Goal: Task Accomplishment & Management: Complete application form

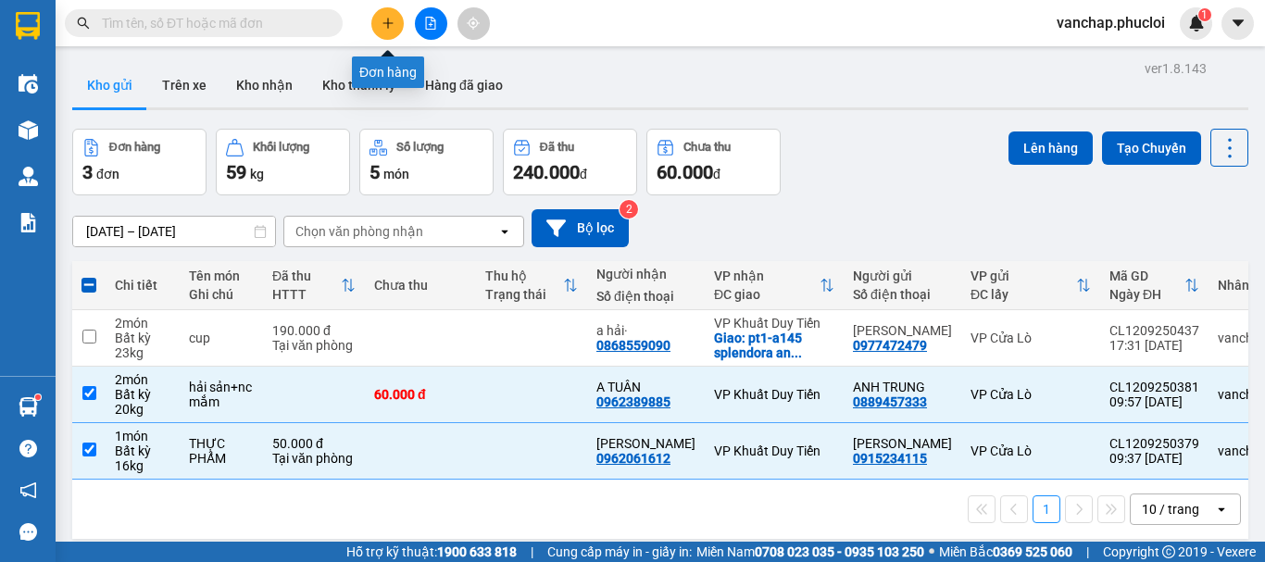
click at [393, 29] on icon "plus" at bounding box center [387, 23] width 13 height 13
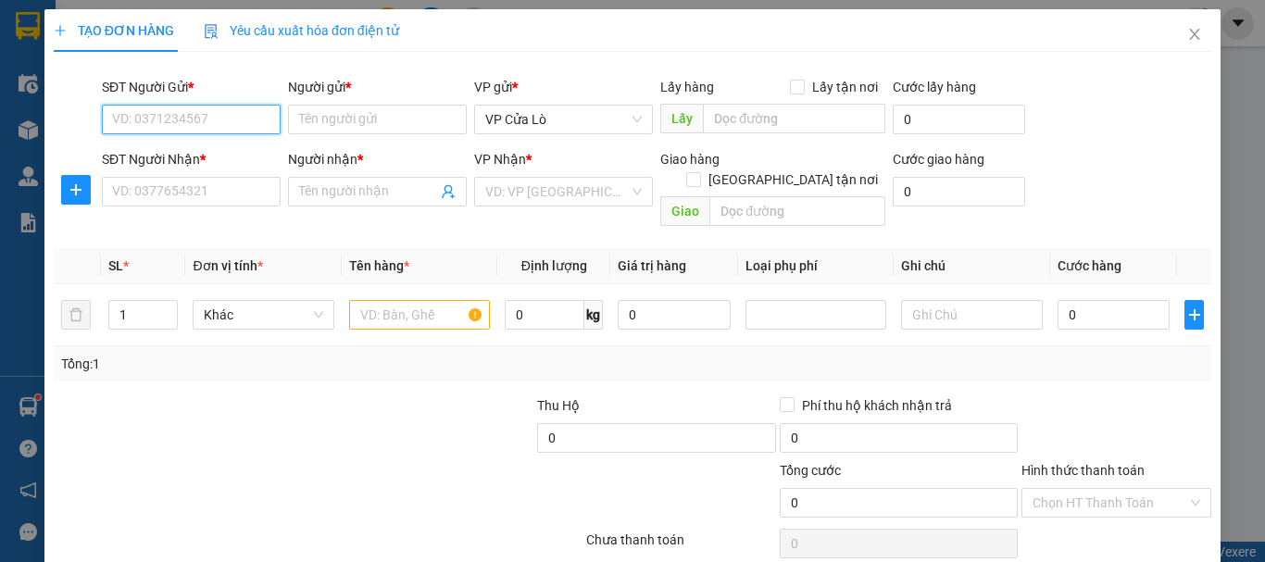
click at [209, 118] on input "SĐT Người Gửi *" at bounding box center [191, 120] width 179 height 30
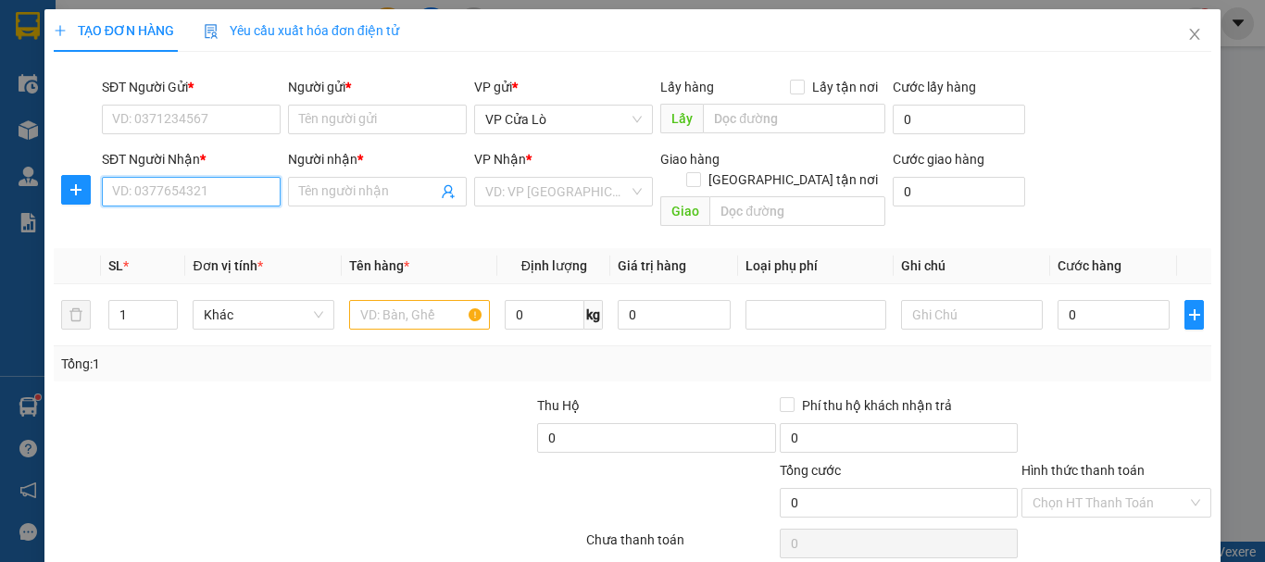
click at [251, 205] on input "SĐT Người Nhận *" at bounding box center [191, 192] width 179 height 30
type input "0"
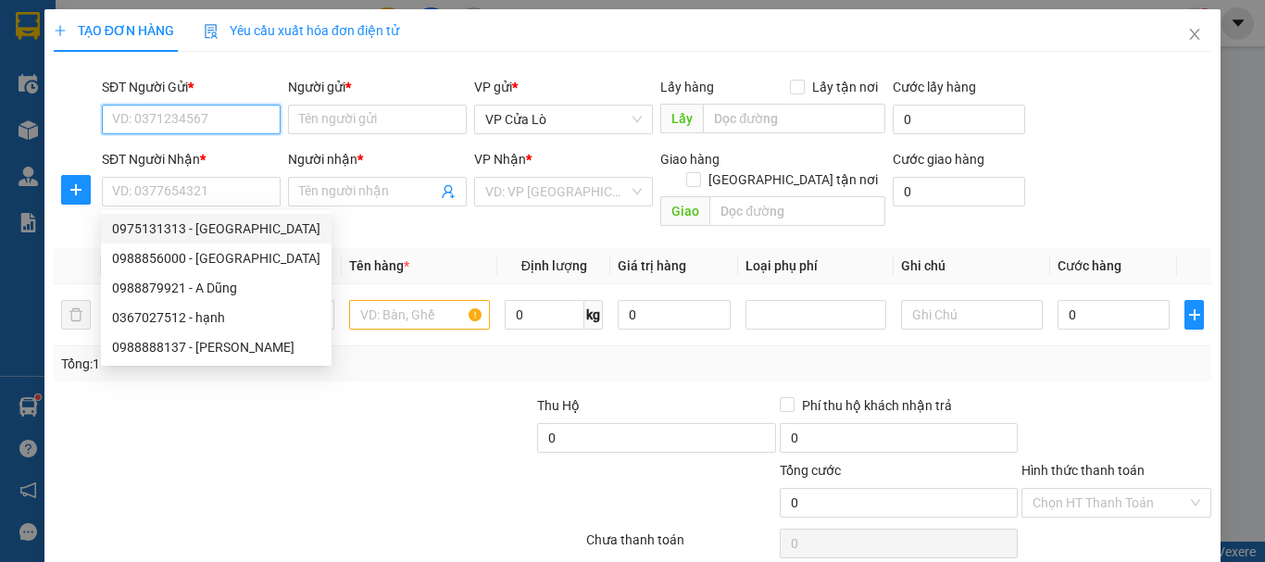
click at [211, 118] on input "SĐT Người Gửi *" at bounding box center [191, 120] width 179 height 30
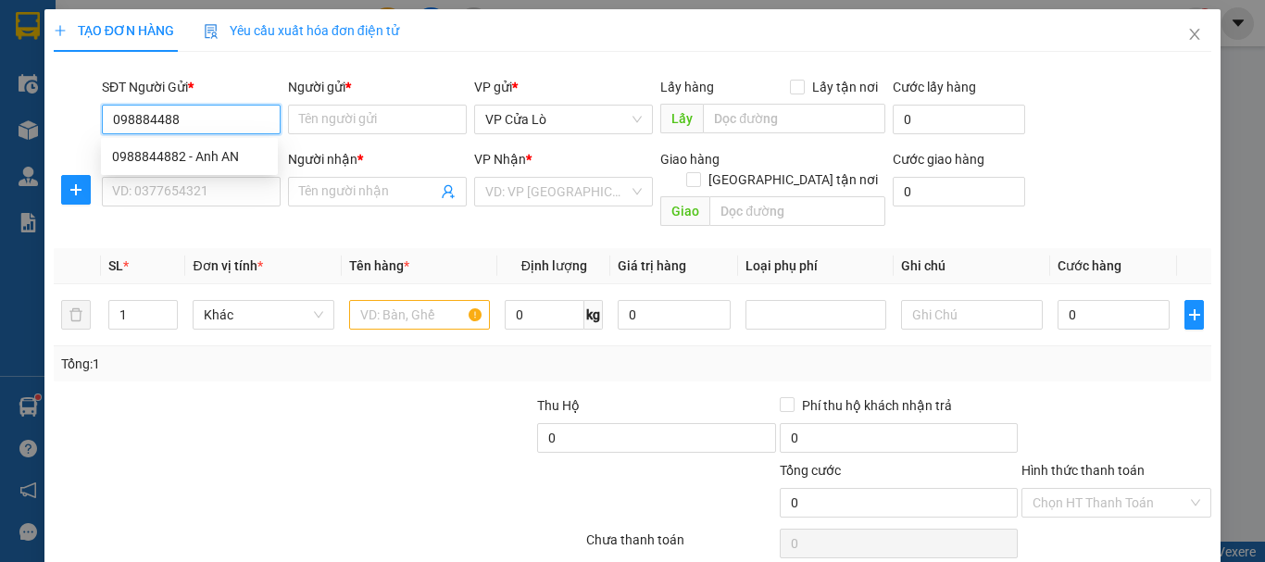
type input "0988844882"
drag, startPoint x: 161, startPoint y: 151, endPoint x: 165, endPoint y: 197, distance: 46.4
click at [163, 154] on div "0988844882 - Anh AN" at bounding box center [189, 156] width 155 height 20
type input "Anh AN"
type input "0988844882"
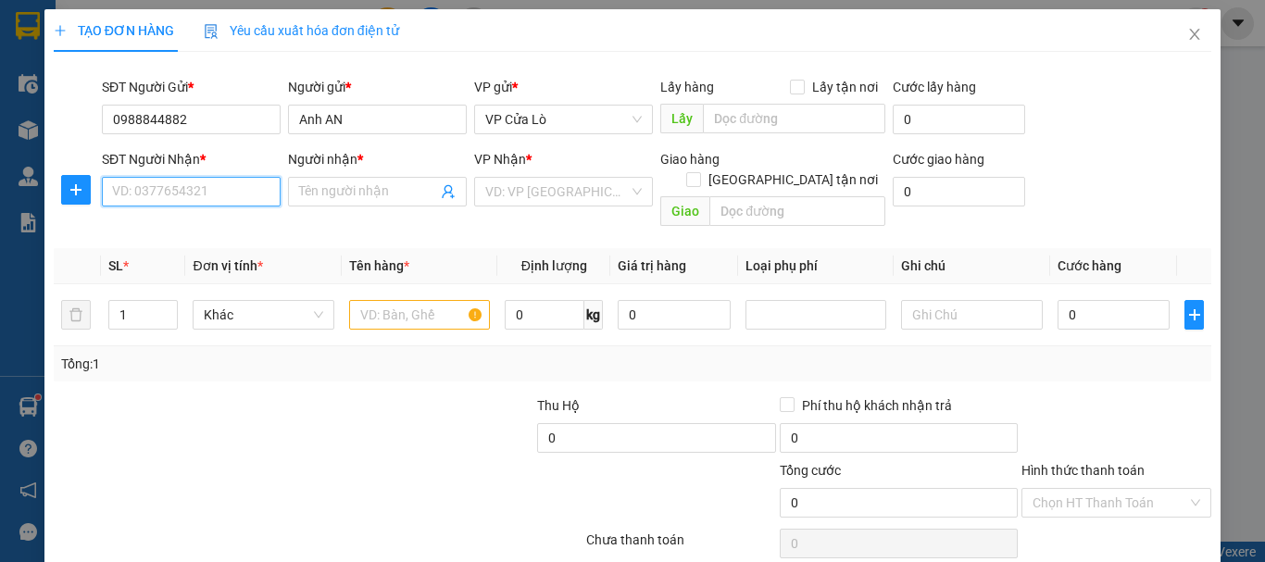
click at [162, 196] on input "SĐT Người Nhận *" at bounding box center [191, 192] width 179 height 30
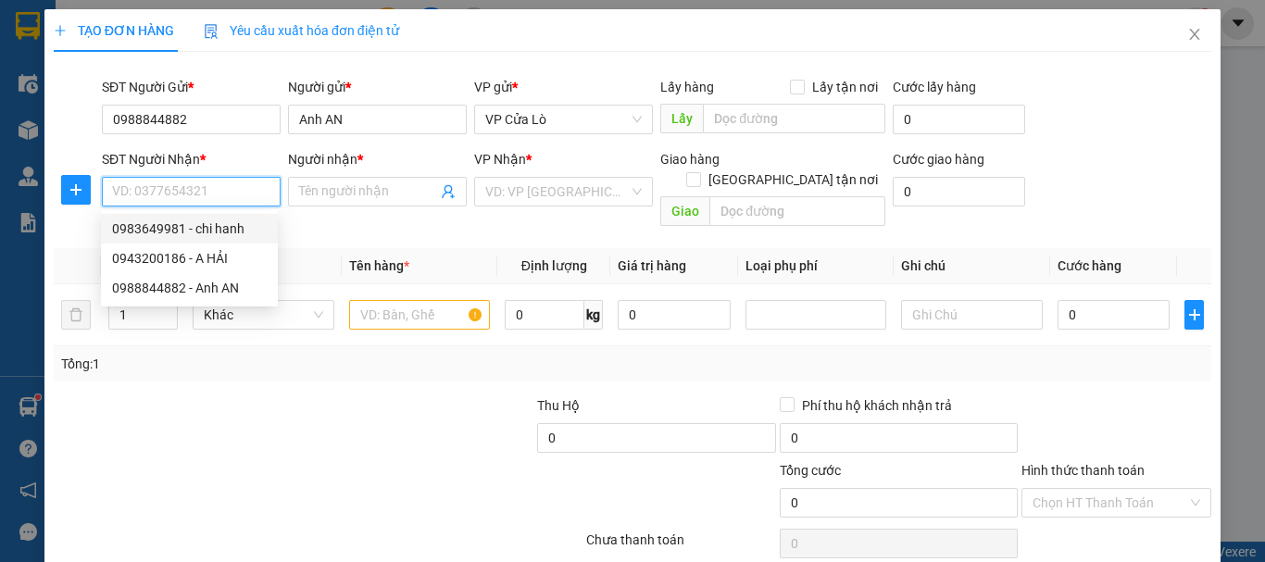
click at [221, 232] on div "0983649981 - chi hanh" at bounding box center [189, 228] width 155 height 20
type input "0983649981"
type input "chi hanh"
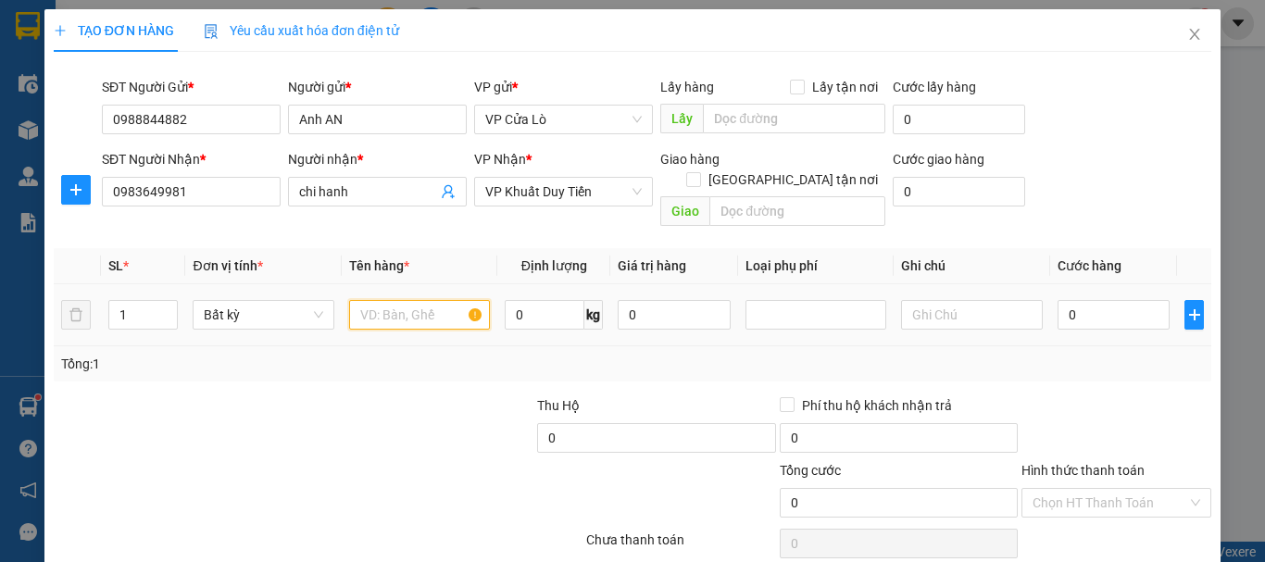
click at [418, 300] on input "text" at bounding box center [419, 315] width 141 height 30
type input "mắm tôm"
click at [554, 300] on input "0" at bounding box center [545, 315] width 80 height 30
click at [545, 300] on input "0" at bounding box center [545, 315] width 80 height 30
type input "0"
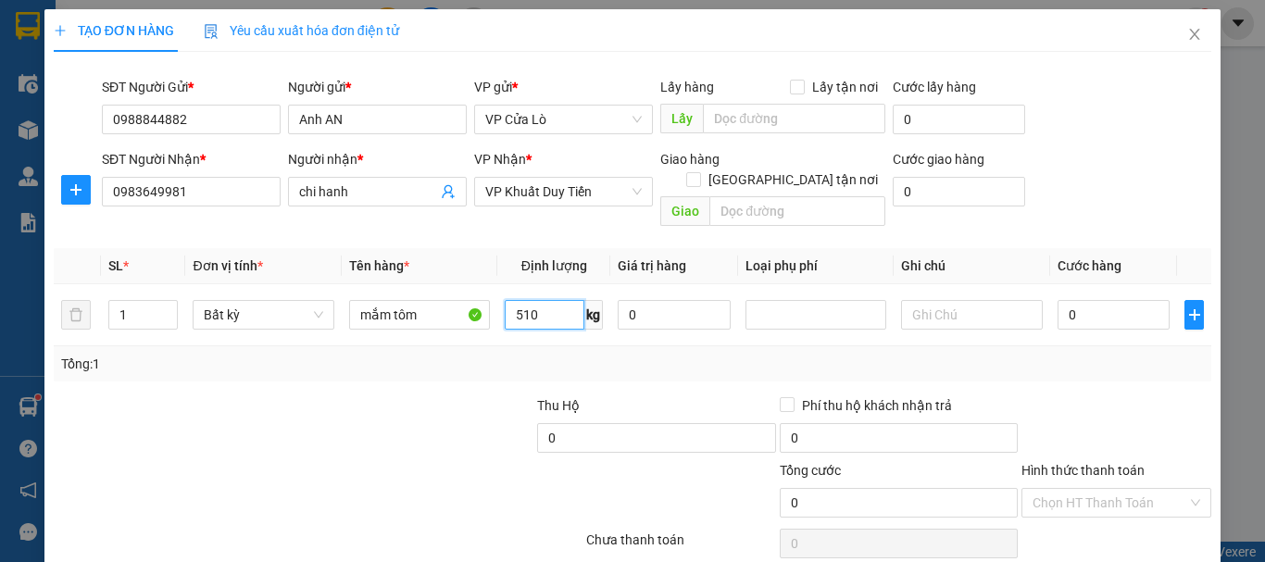
type input "510"
click at [431, 395] on div at bounding box center [414, 427] width 242 height 65
type input "1.480.000"
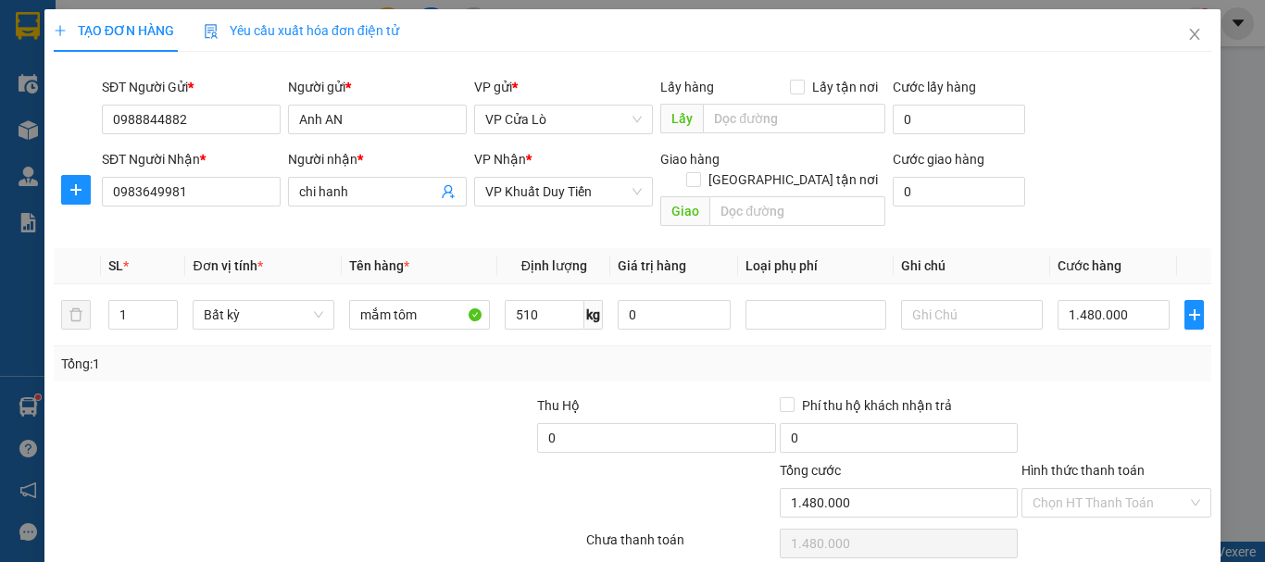
type input "1.480.000"
click at [431, 395] on div at bounding box center [414, 427] width 242 height 65
click at [1081, 300] on input "1.480.000" at bounding box center [1113, 315] width 113 height 30
click at [1083, 300] on input "1.480.000" at bounding box center [1113, 315] width 113 height 30
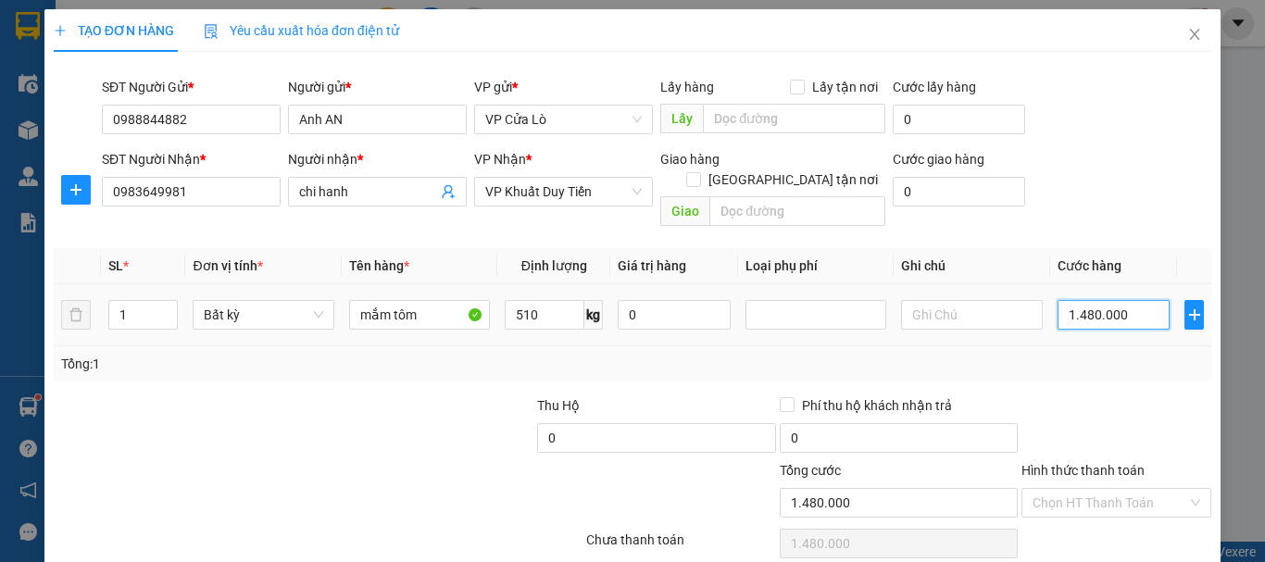
type input "140.000"
type input "14.000"
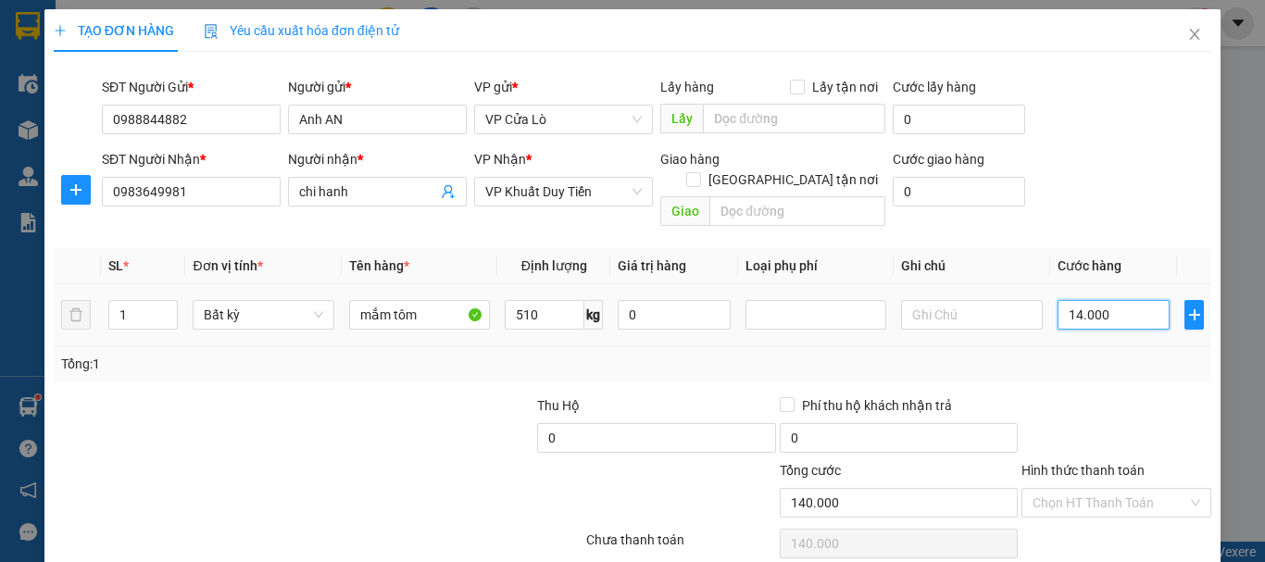
type input "14.000"
type input "1.400"
type input "140"
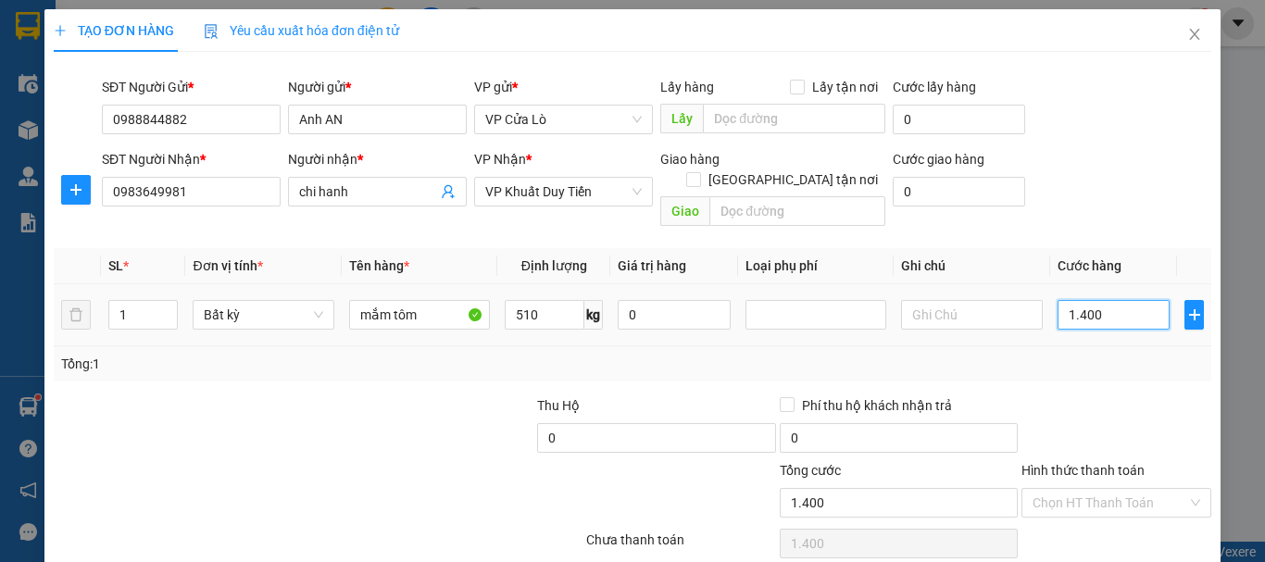
type input "140"
type input "14"
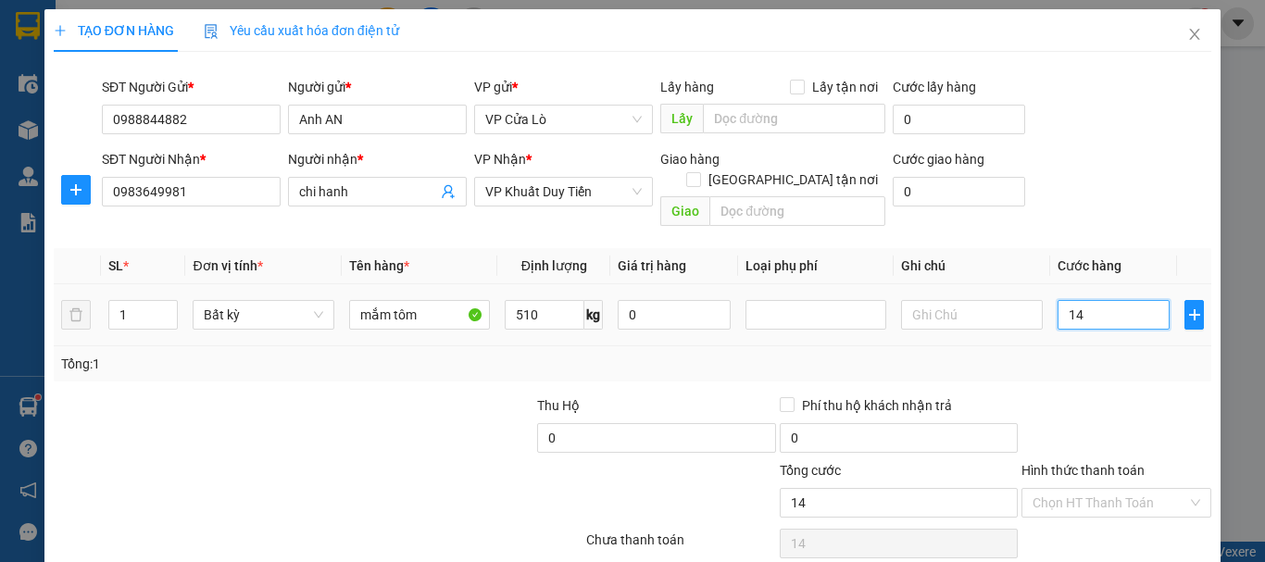
type input "1"
type input "0"
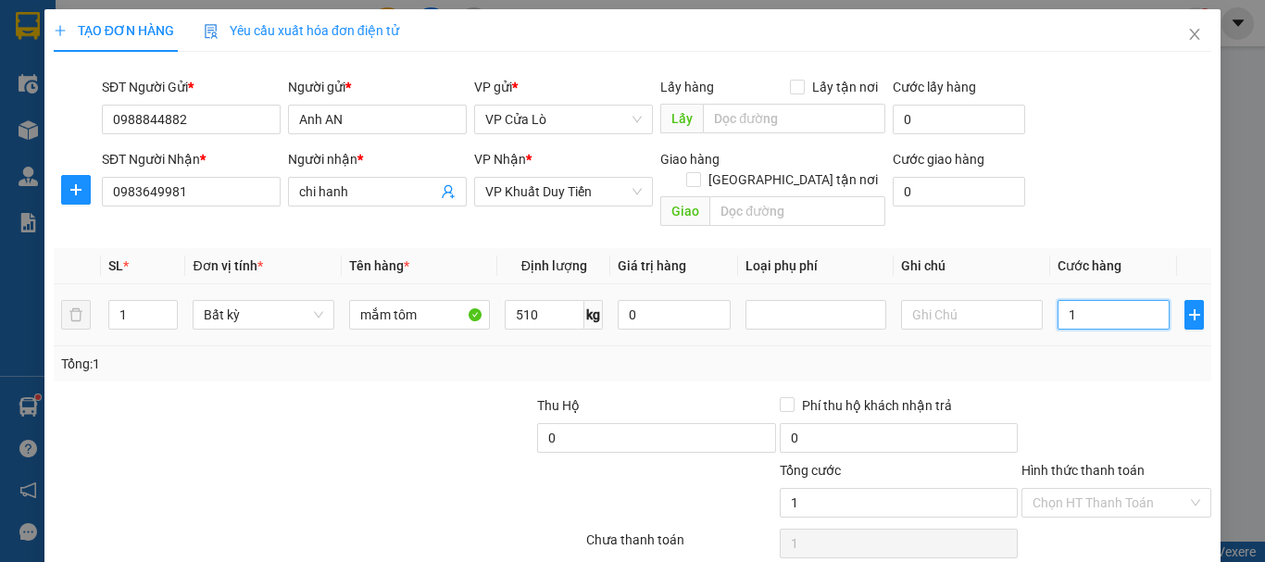
type input "0"
click at [1057, 300] on input "0" at bounding box center [1113, 315] width 113 height 30
click at [1067, 300] on input "0" at bounding box center [1113, 315] width 113 height 30
click at [1057, 300] on input "0" at bounding box center [1113, 315] width 113 height 30
type input "10"
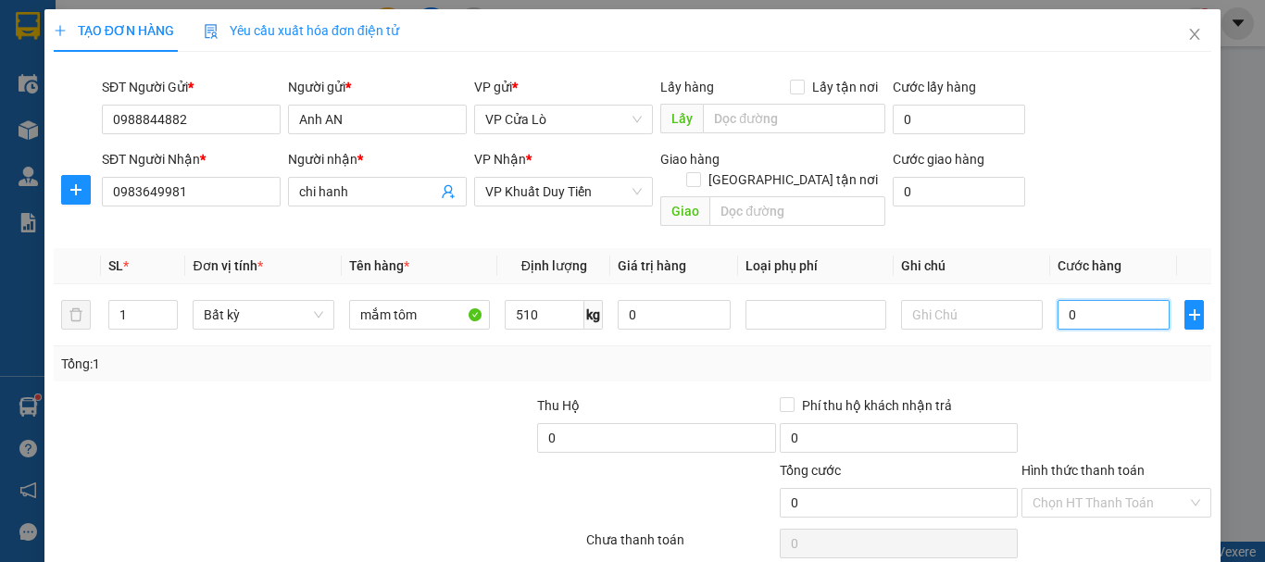
type input "10"
type input "100"
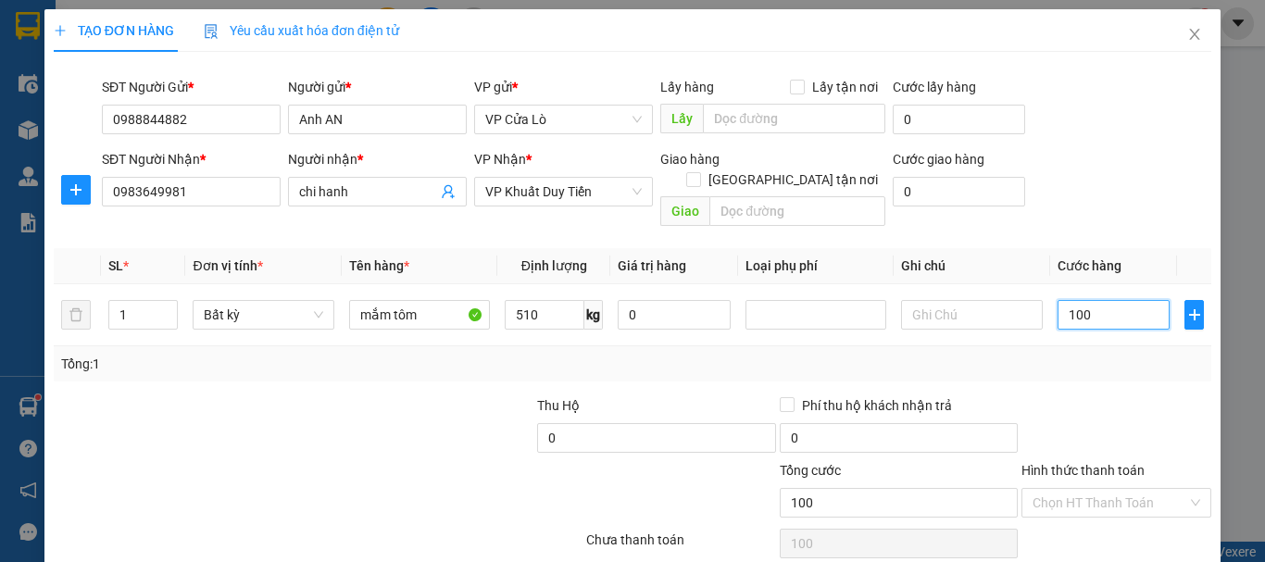
type input "1.020"
type input "10.200"
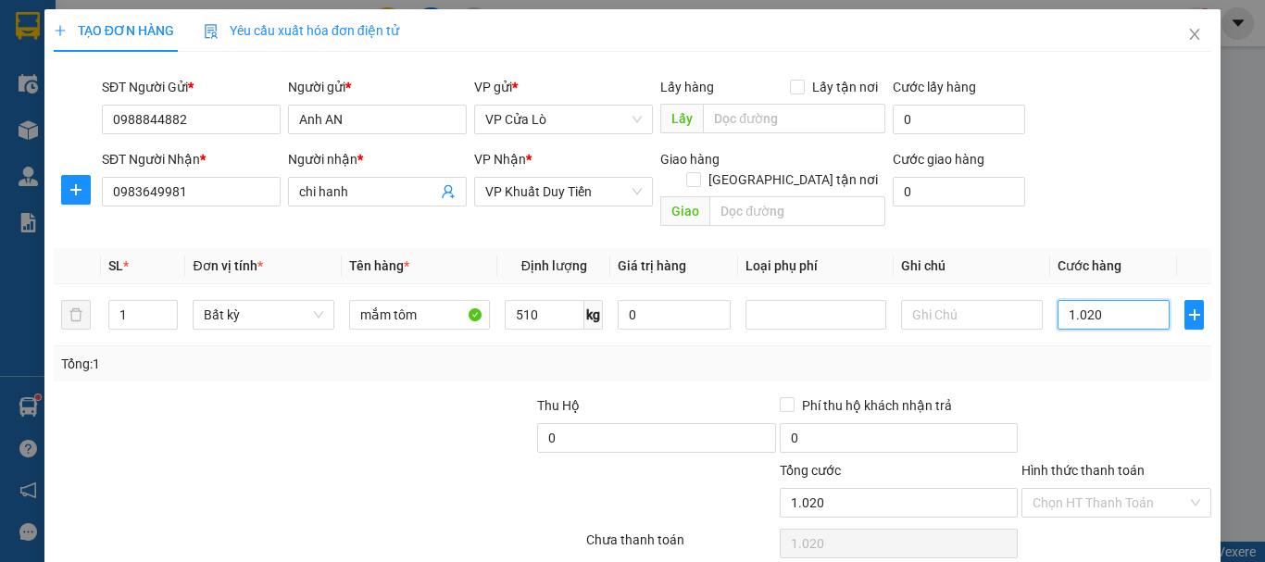
type input "10.200"
type input "102.000"
type input "1.020.000"
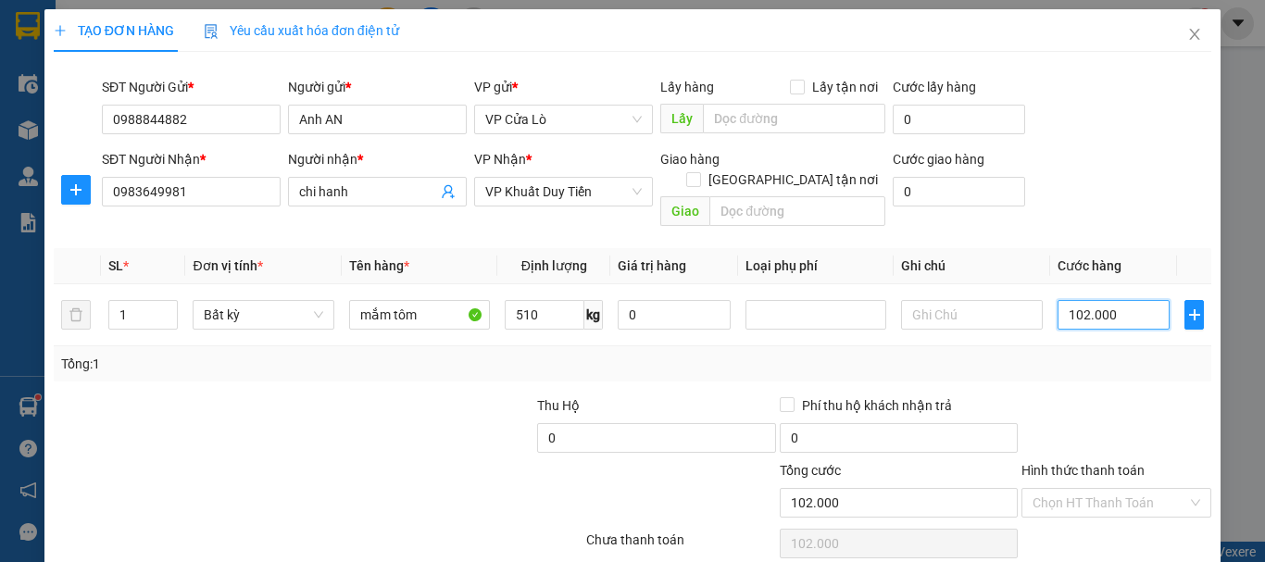
type input "1.020.000"
click at [1072, 395] on div at bounding box center [1115, 427] width 193 height 65
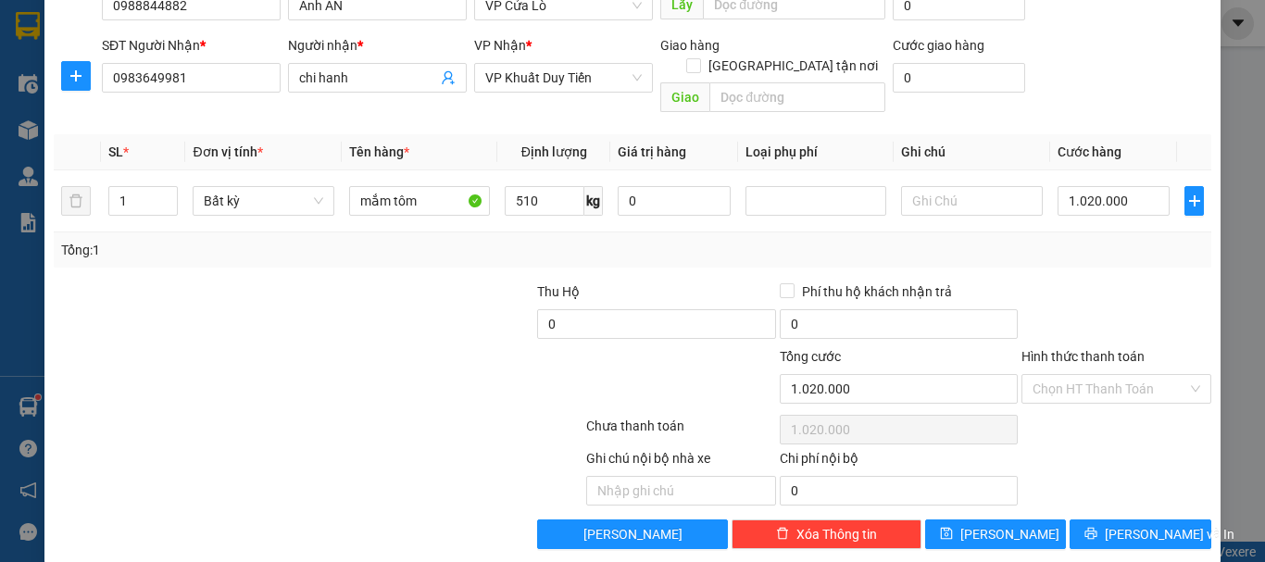
scroll to position [117, 0]
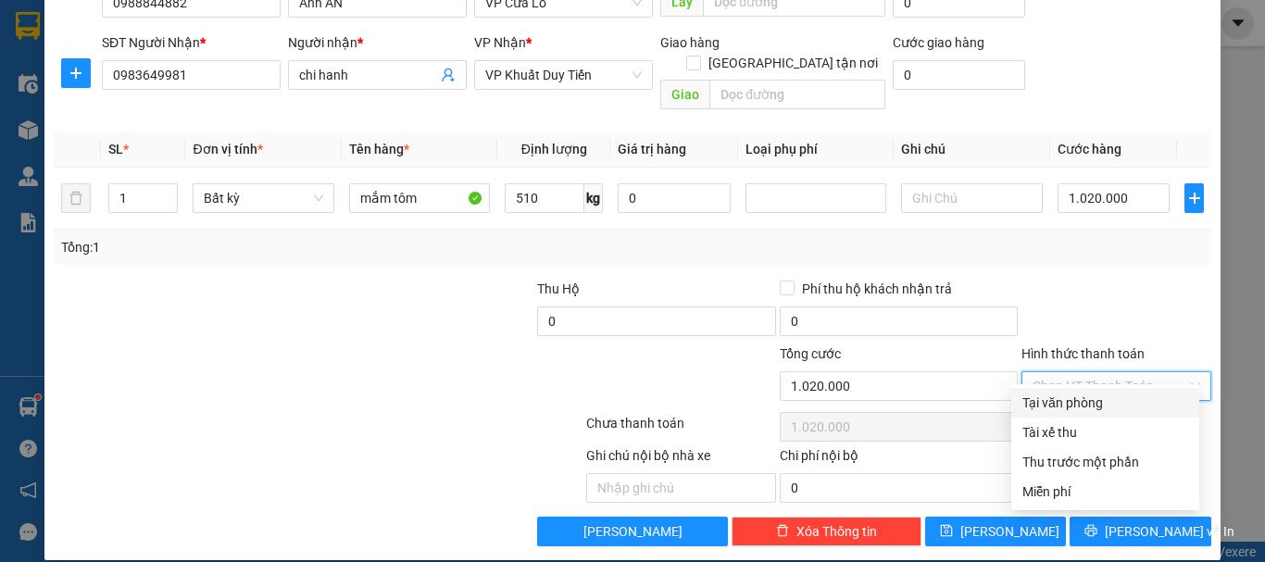
click at [1080, 372] on input "Hình thức thanh toán" at bounding box center [1109, 386] width 155 height 28
click at [1072, 403] on div "Tại văn phòng" at bounding box center [1105, 403] width 166 height 20
type input "0"
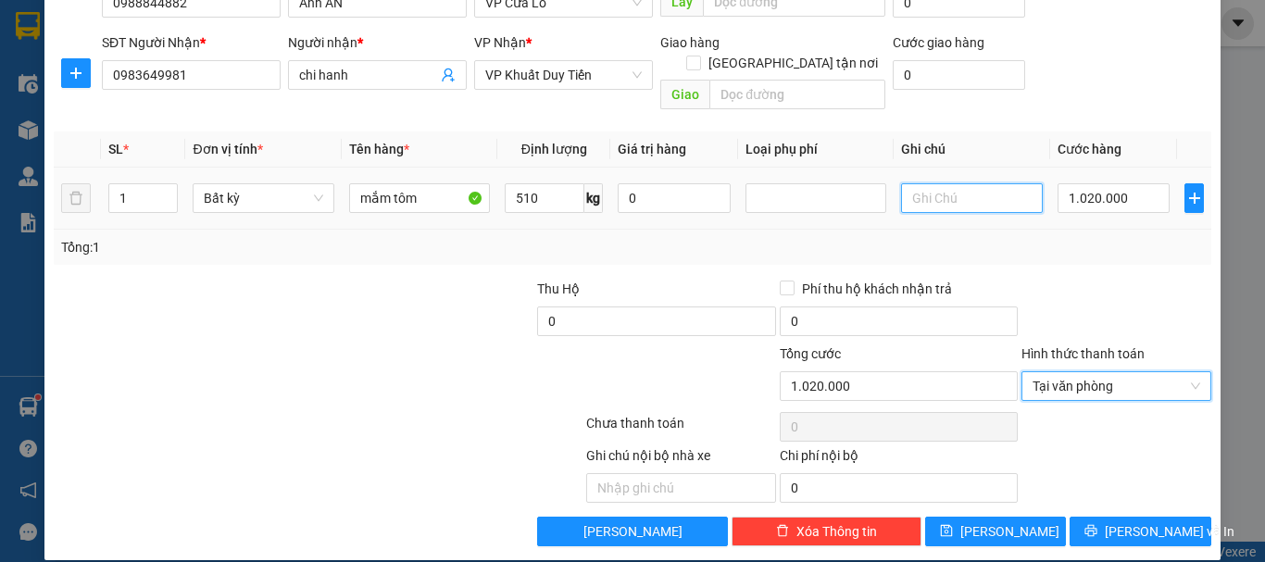
click at [936, 189] on input "text" at bounding box center [971, 198] width 141 height 30
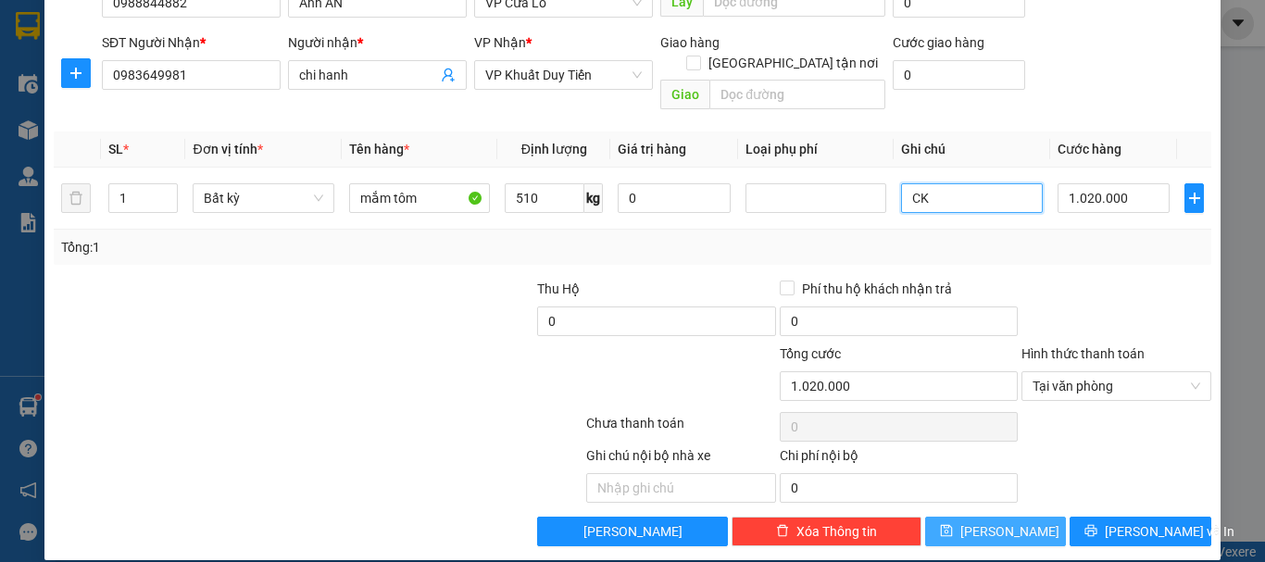
type input "CK"
click at [1008, 518] on button "[PERSON_NAME]" at bounding box center [996, 532] width 142 height 30
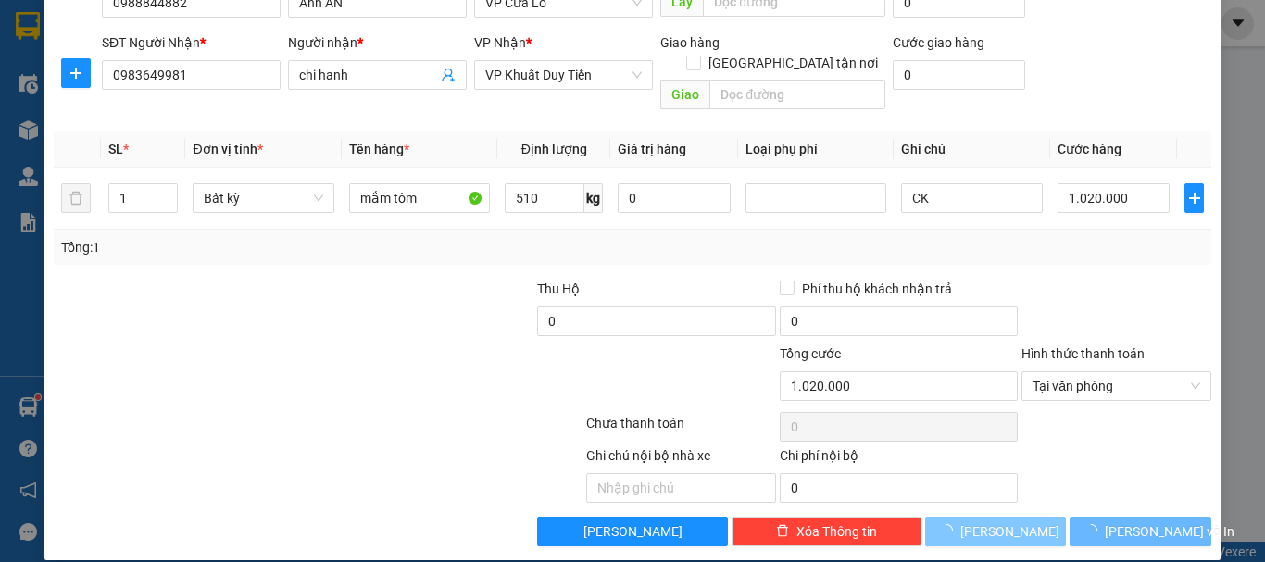
type input "0"
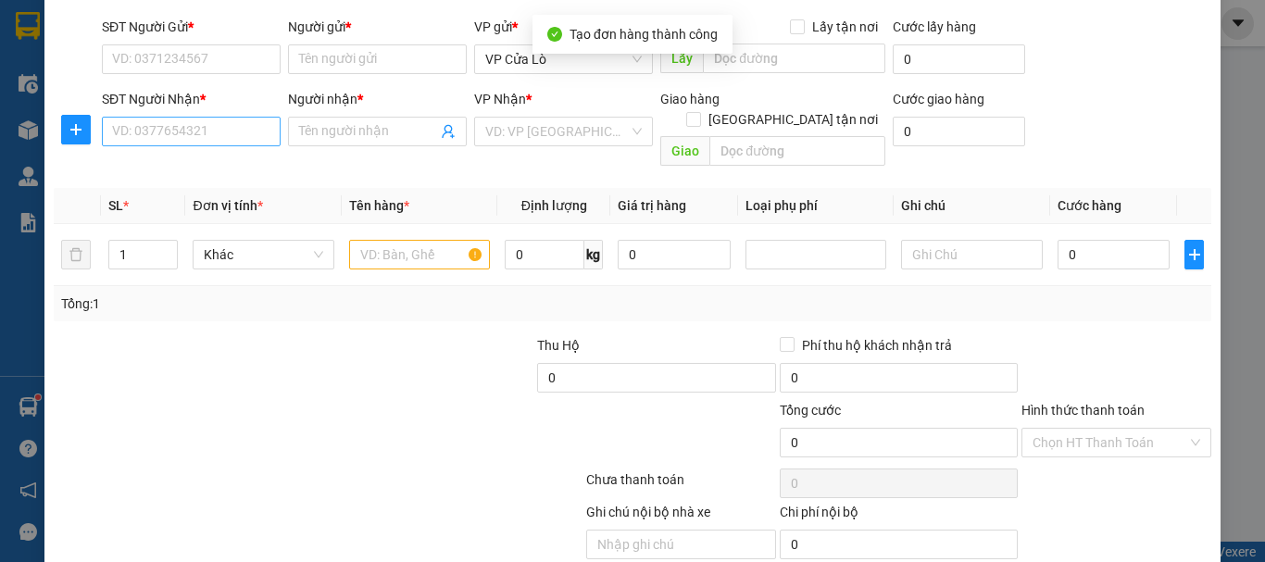
scroll to position [0, 0]
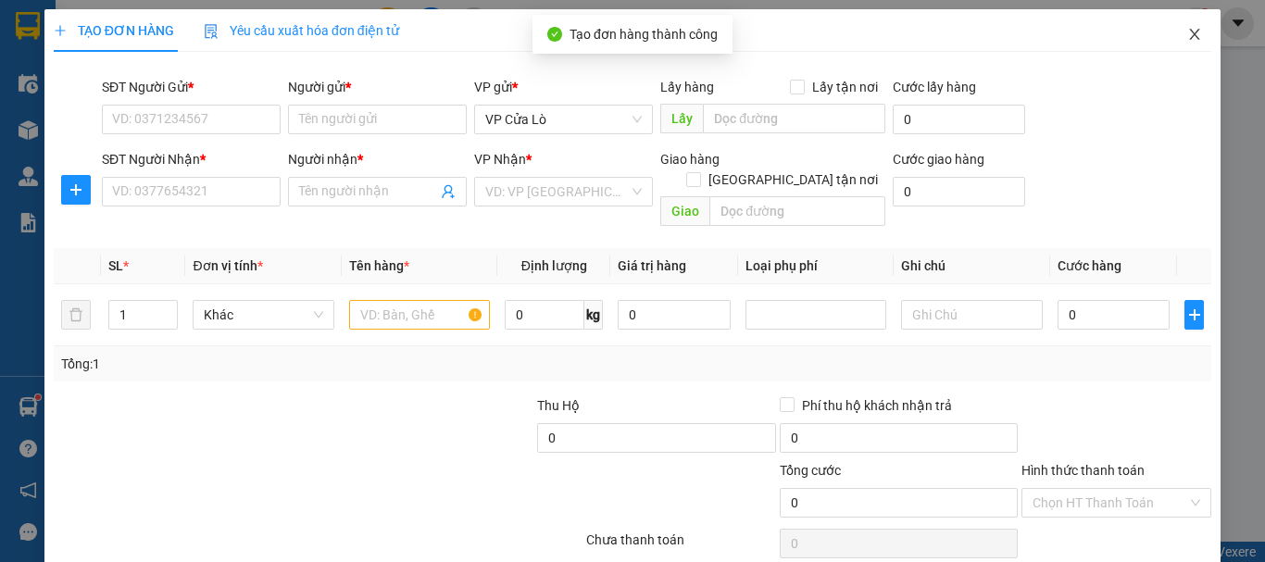
click at [1174, 46] on span "Close" at bounding box center [1194, 35] width 52 height 52
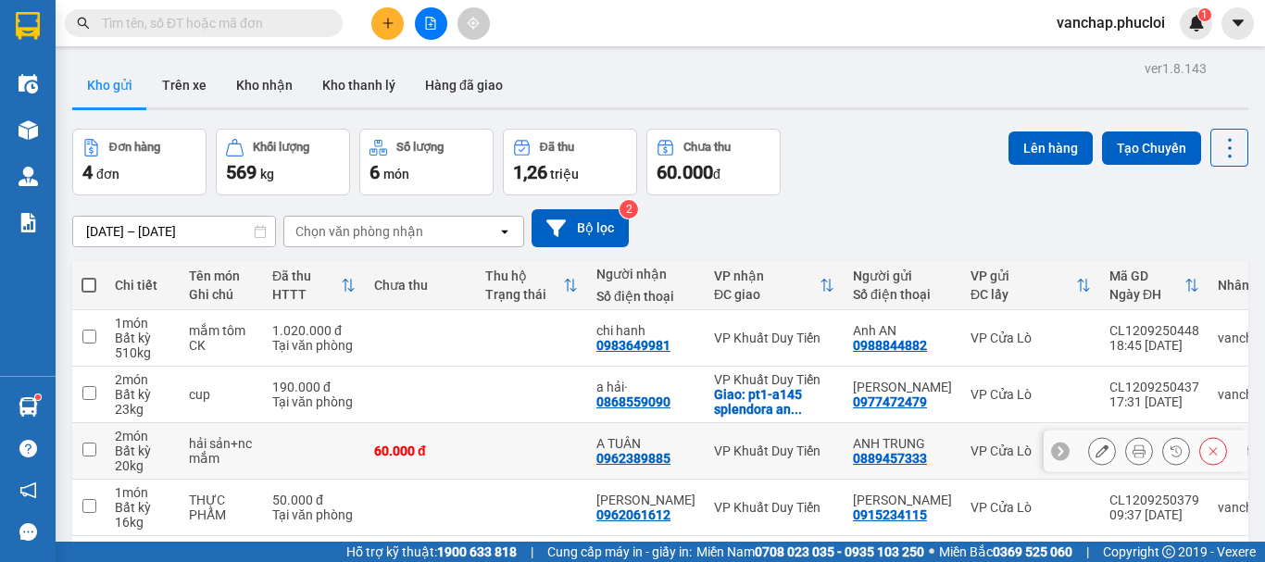
scroll to position [85, 0]
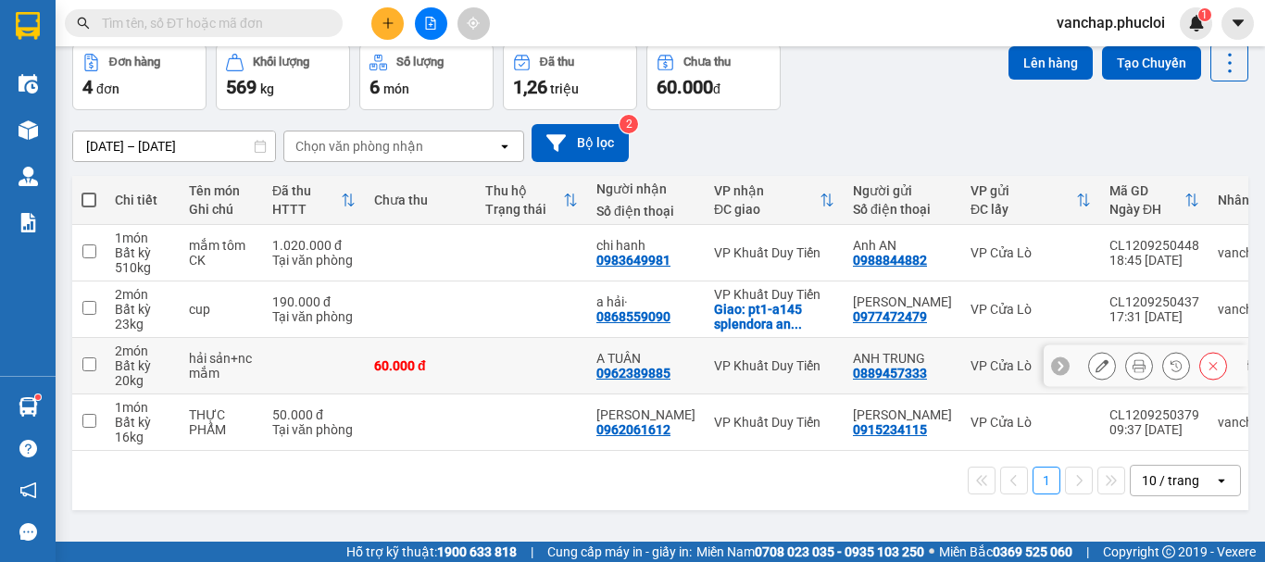
click at [93, 368] on input "checkbox" at bounding box center [89, 364] width 14 height 14
checkbox input "true"
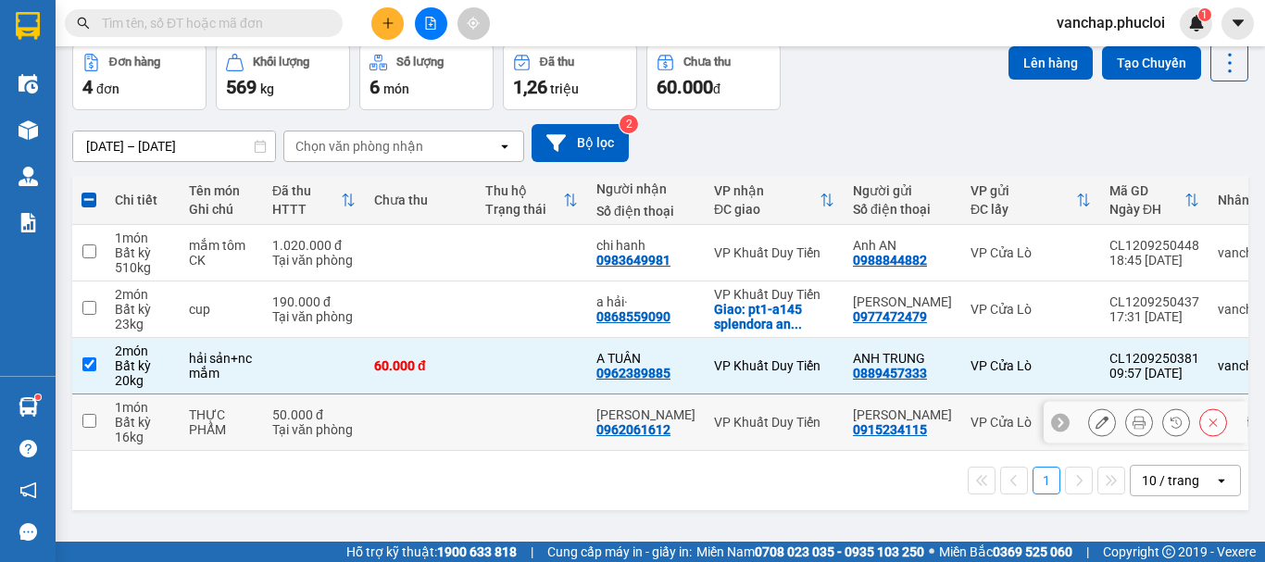
drag, startPoint x: 85, startPoint y: 420, endPoint x: 628, endPoint y: 240, distance: 571.8
click at [89, 420] on input "checkbox" at bounding box center [89, 421] width 14 height 14
checkbox input "true"
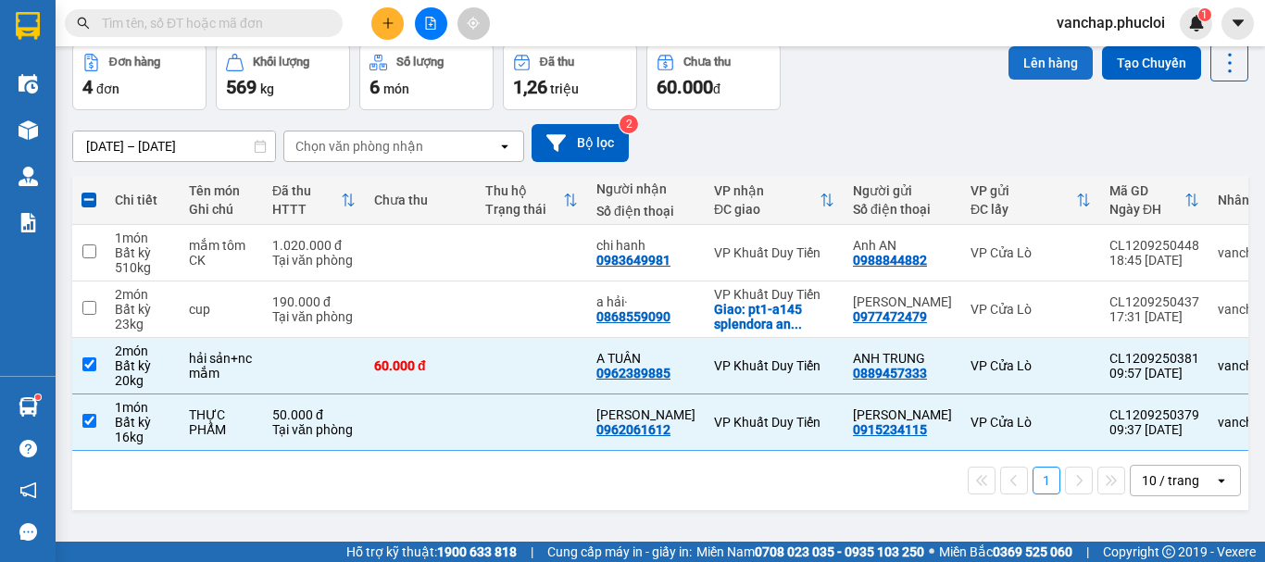
click at [1043, 64] on button "Lên hàng" at bounding box center [1050, 62] width 84 height 33
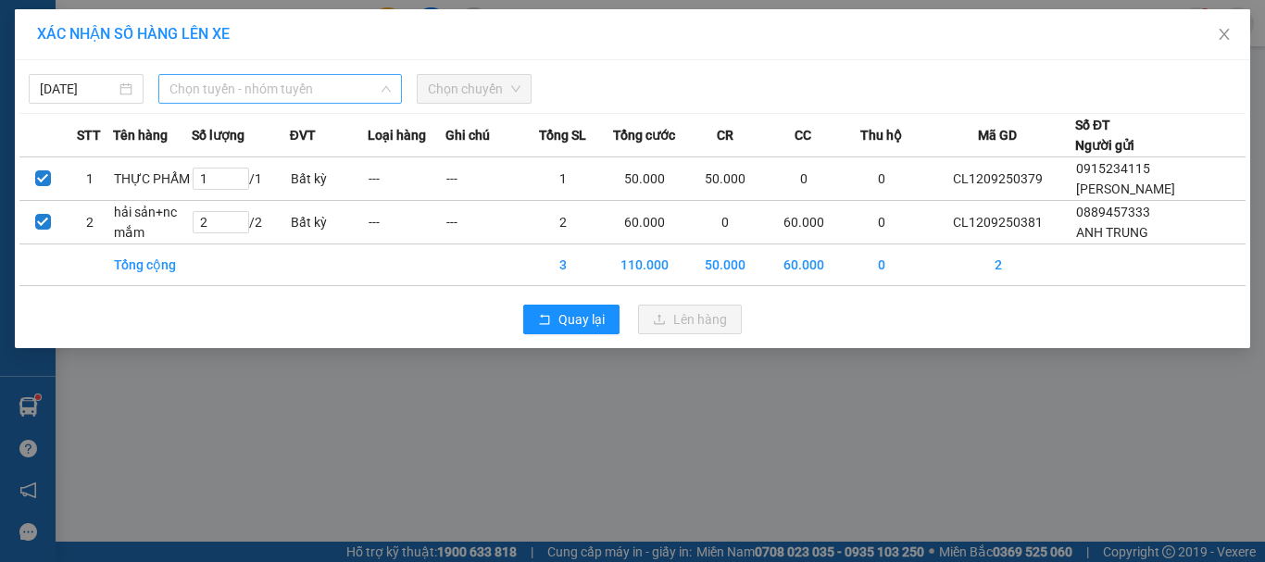
click at [290, 94] on span "Chọn tuyến - nhóm tuyến" at bounding box center [279, 89] width 221 height 28
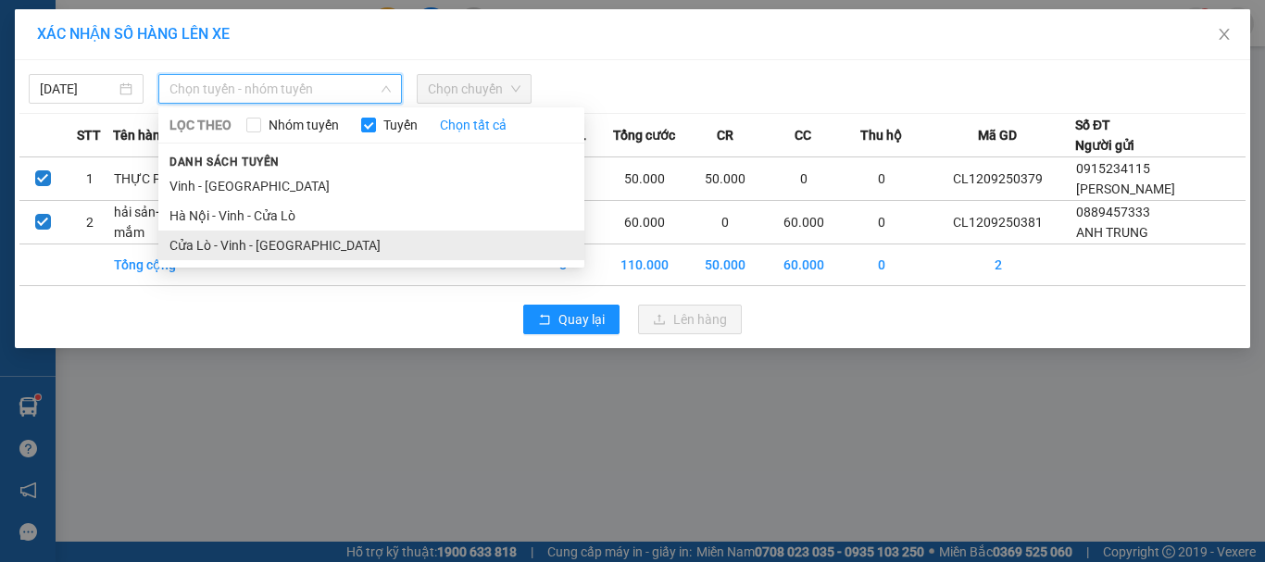
click at [276, 247] on li "Cửa Lò - Vinh - [GEOGRAPHIC_DATA]" at bounding box center [371, 246] width 426 height 30
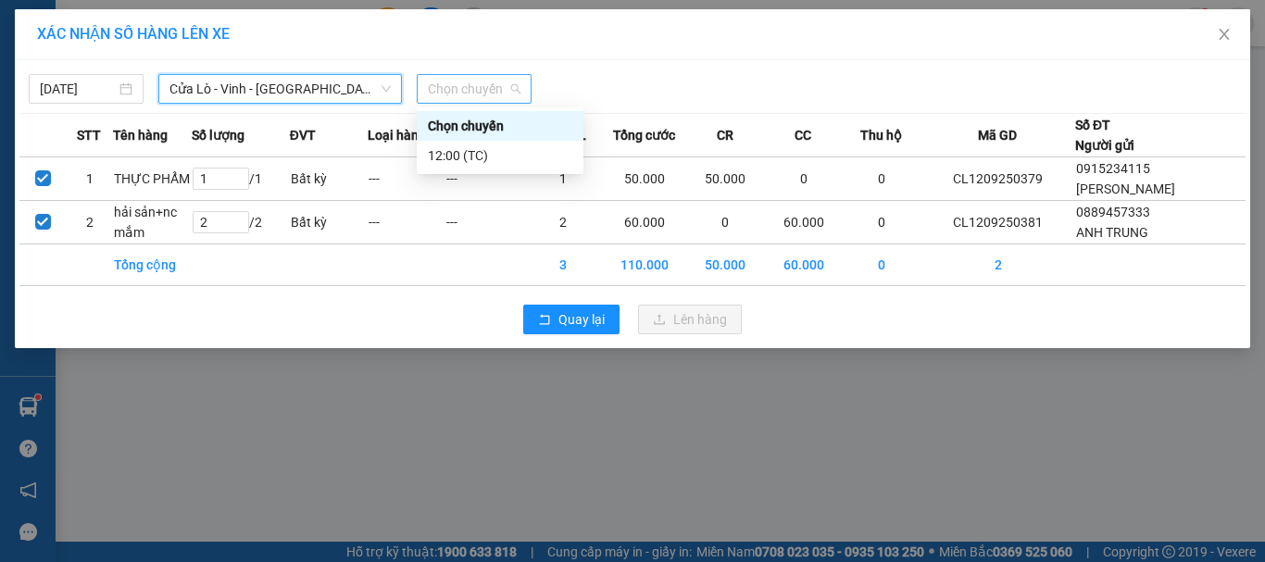
click at [428, 86] on span "Chọn chuyến" at bounding box center [474, 89] width 93 height 28
click at [442, 154] on div "12:00 (TC)" at bounding box center [500, 155] width 144 height 20
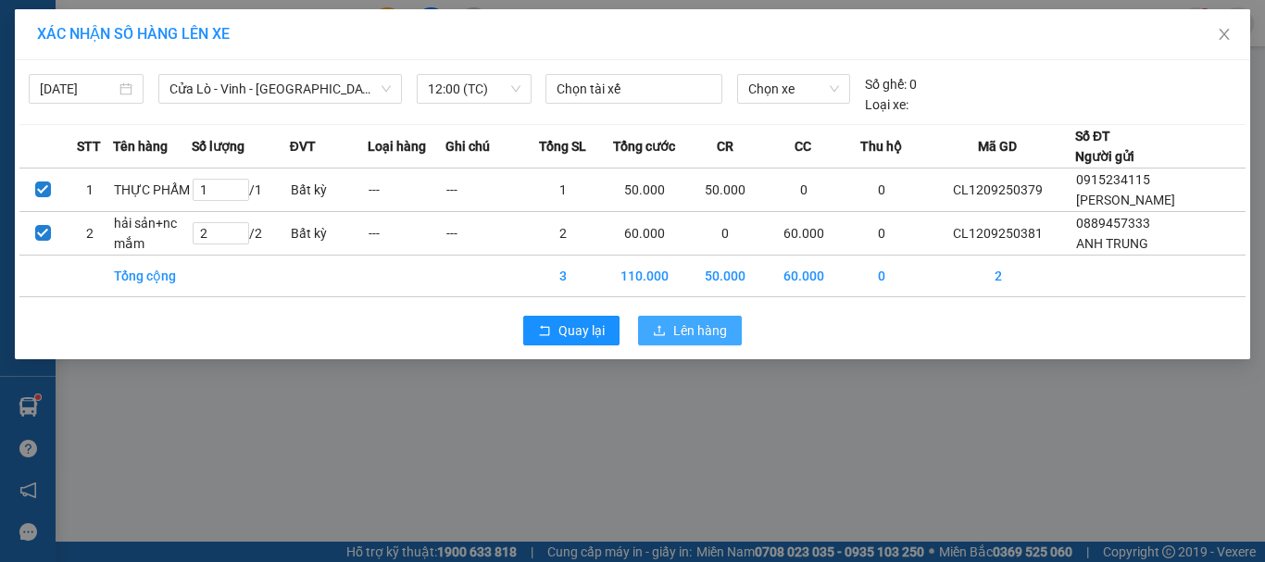
click at [656, 337] on icon "upload" at bounding box center [659, 330] width 13 height 13
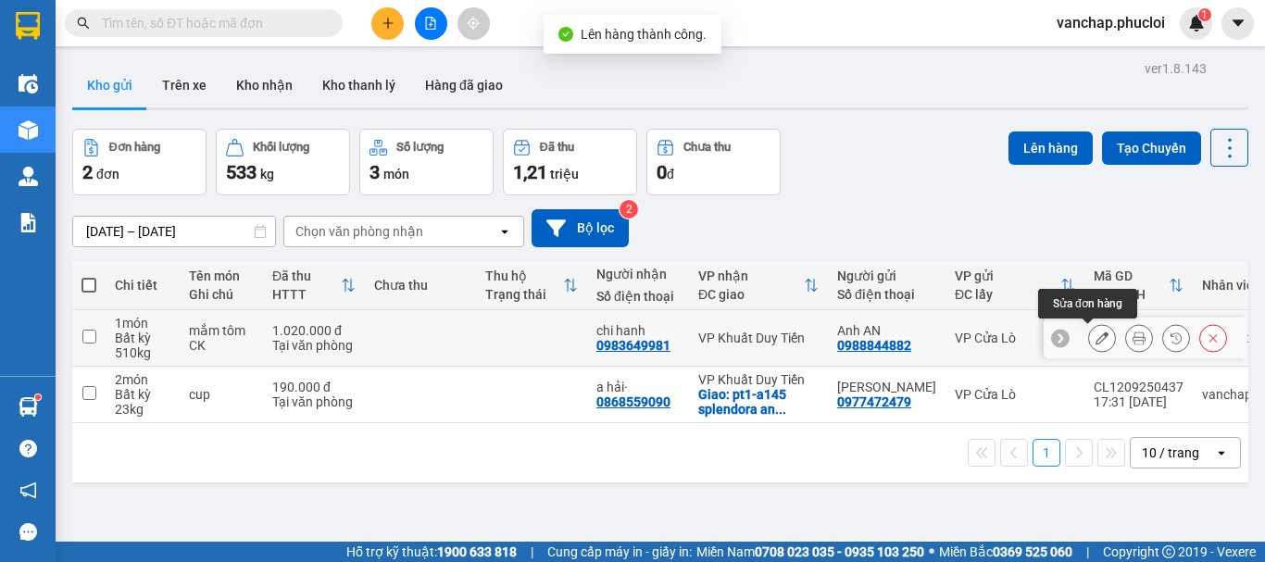
click at [1089, 329] on button at bounding box center [1102, 338] width 26 height 32
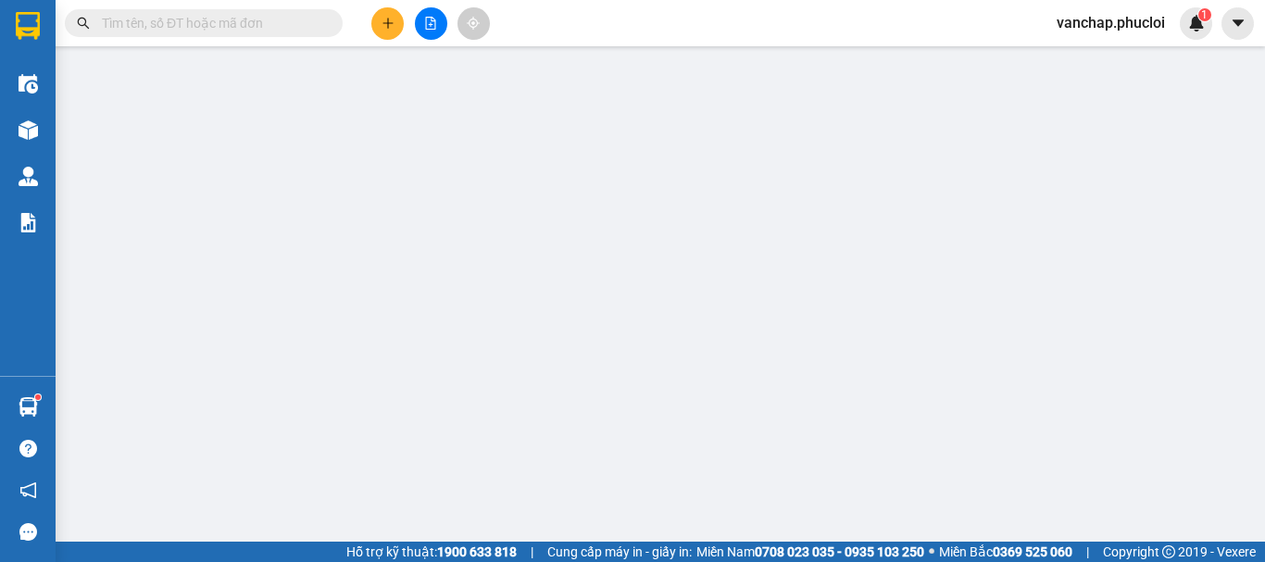
type input "0988844882"
type input "Anh AN"
type input "0983649981"
type input "chi hanh"
type input "1.020.000"
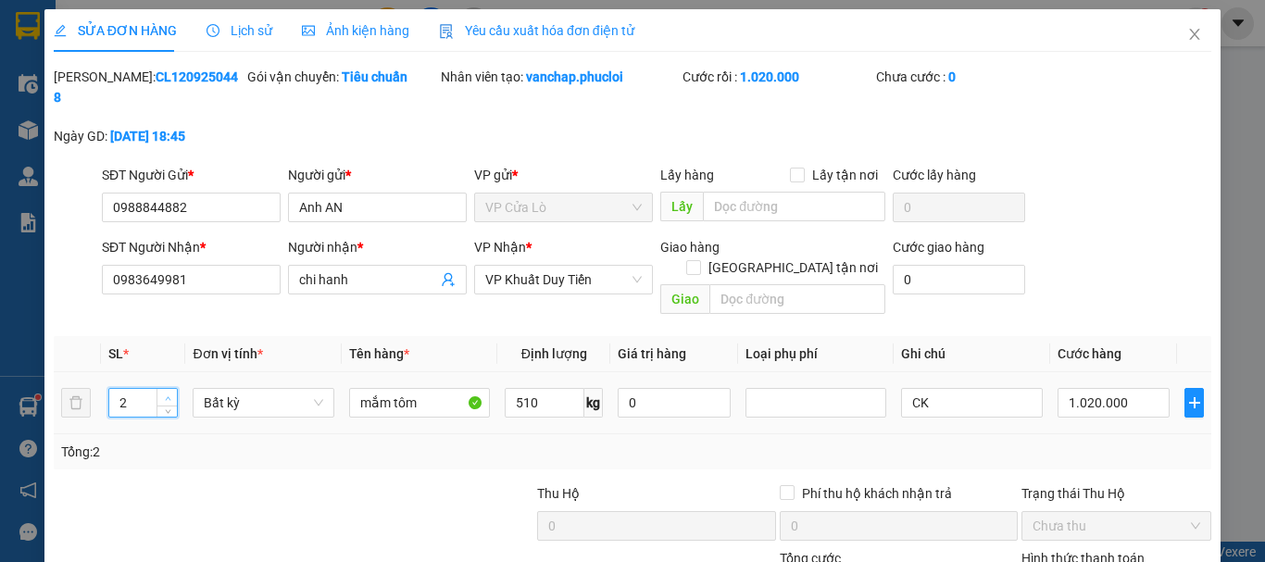
click at [165, 393] on span "up" at bounding box center [167, 398] width 11 height 11
type input "2"
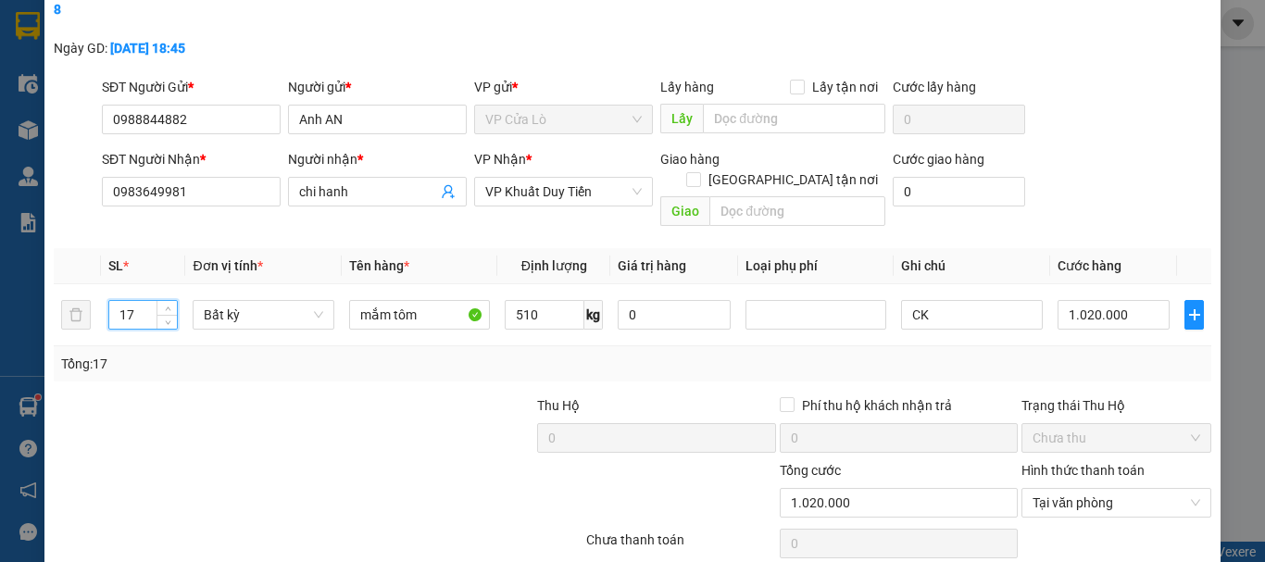
scroll to position [184, 0]
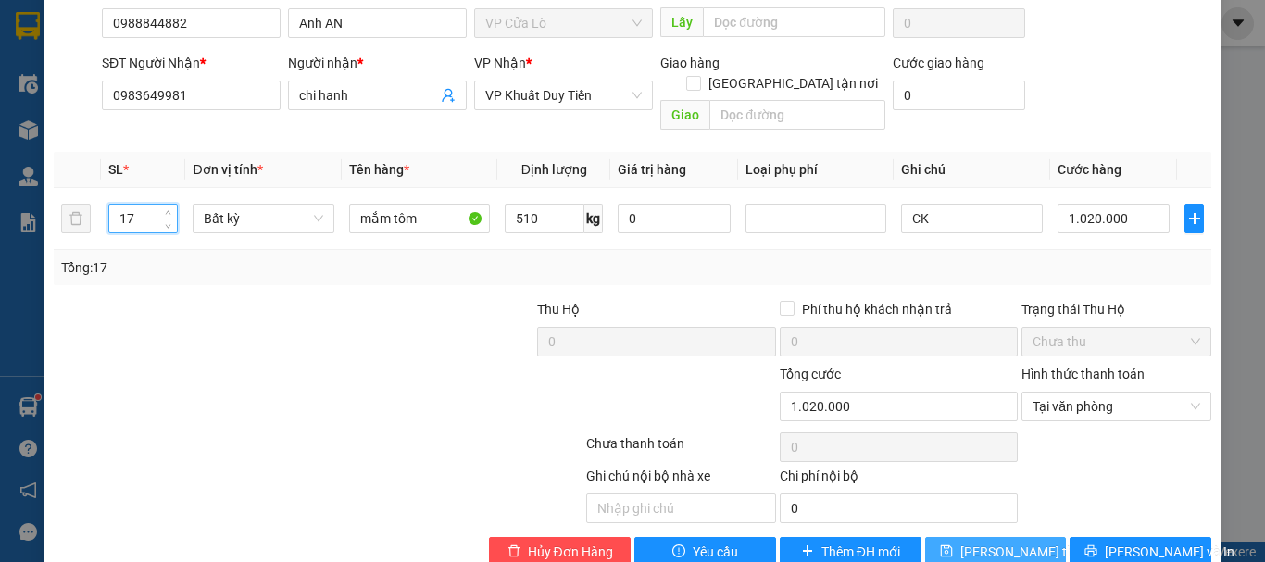
type input "17"
click at [963, 542] on span "[PERSON_NAME] thay đổi" at bounding box center [1034, 552] width 148 height 20
